Goal: Navigation & Orientation: Find specific page/section

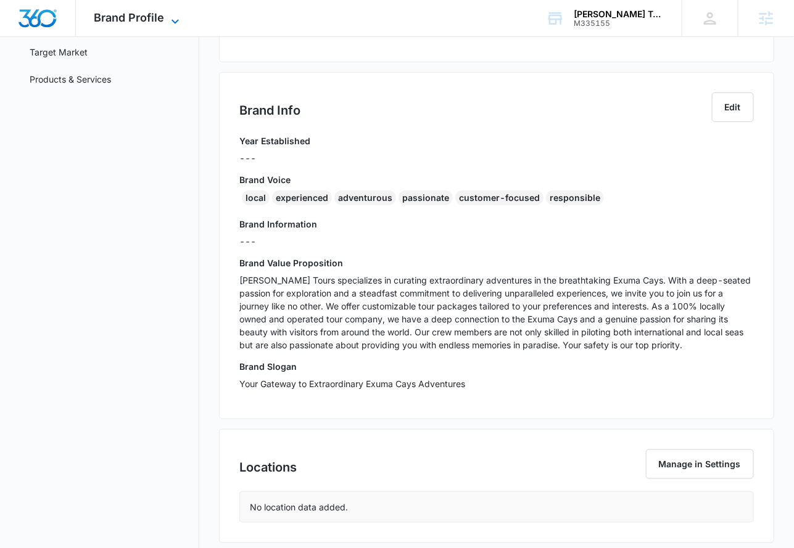
click at [154, 22] on span "Brand Profile" at bounding box center [129, 17] width 70 height 13
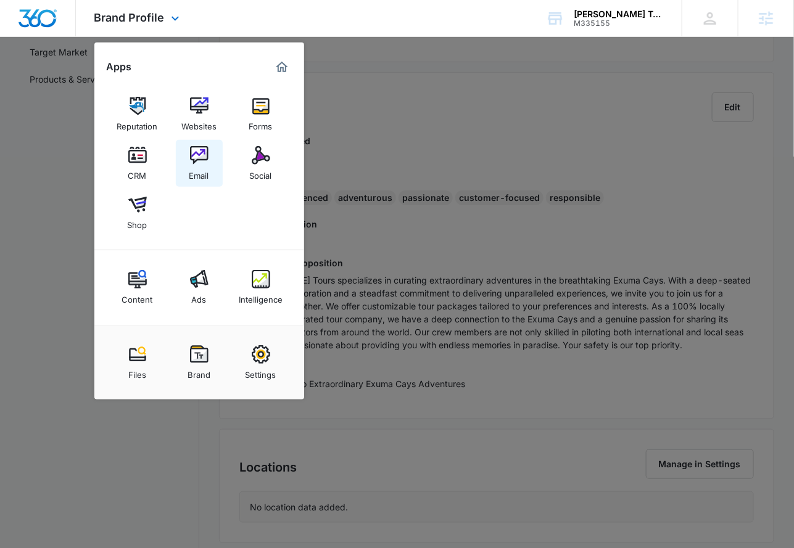
click at [201, 160] on img at bounding box center [199, 155] width 18 height 18
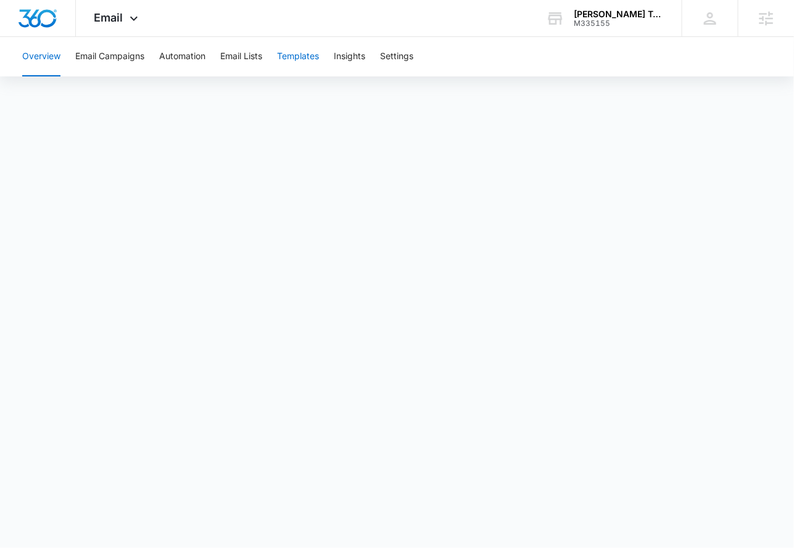
click at [311, 55] on button "Templates" at bounding box center [298, 56] width 42 height 39
click at [188, 64] on button "Automation" at bounding box center [182, 56] width 46 height 39
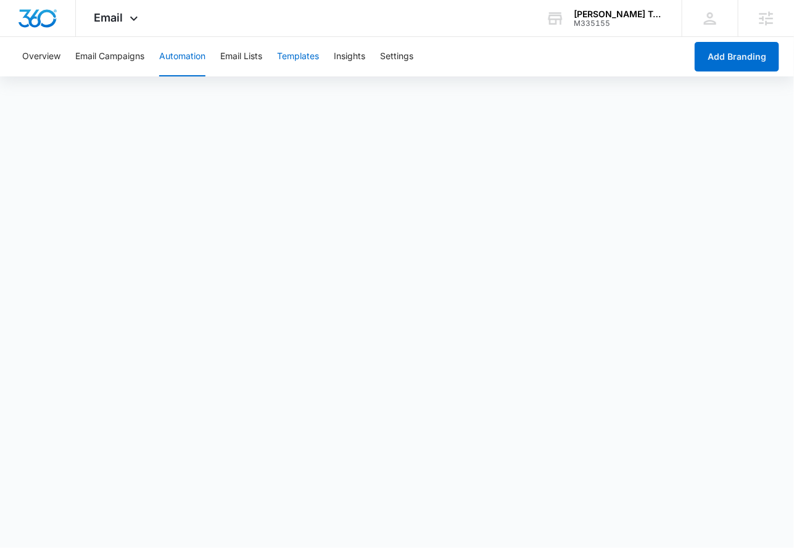
click at [294, 59] on button "Templates" at bounding box center [298, 56] width 42 height 39
click at [197, 51] on button "Automation" at bounding box center [182, 56] width 46 height 39
